Goal: Register for event/course

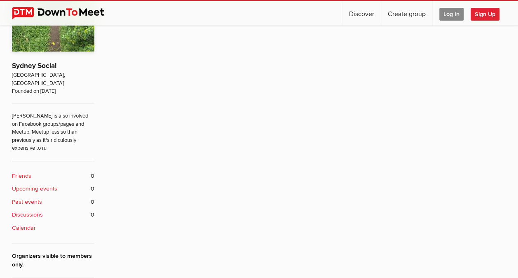
scroll to position [264, 0]
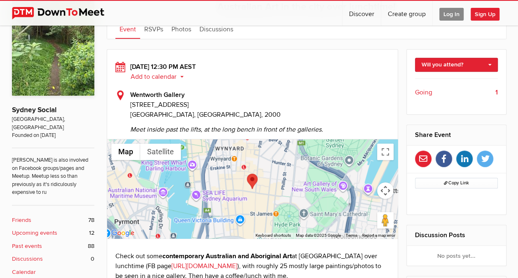
scroll to position [175, 0]
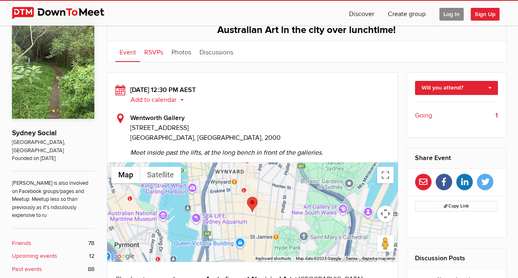
click at [154, 53] on link "RSVPs" at bounding box center [153, 51] width 27 height 21
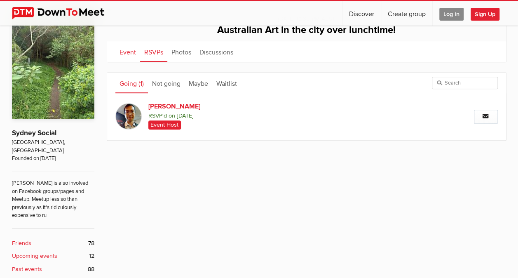
click at [127, 53] on link "Event" at bounding box center [127, 51] width 25 height 21
